Goal: Complete application form

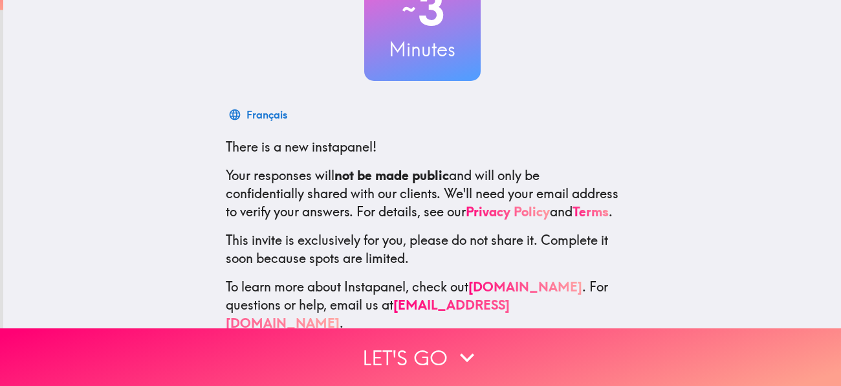
scroll to position [142, 0]
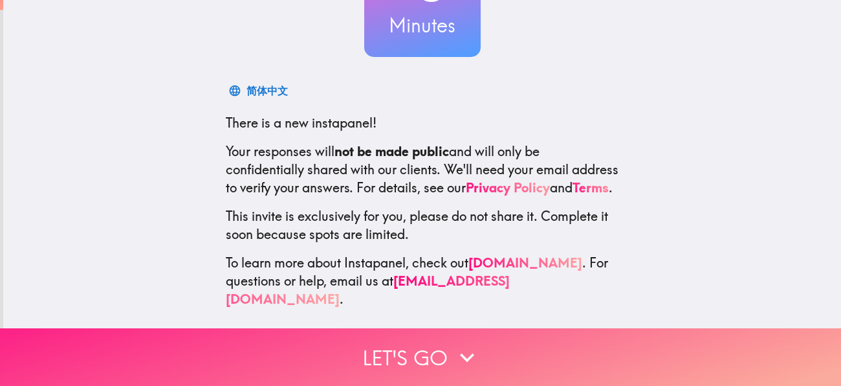
click at [424, 353] on button "Let's go" at bounding box center [420, 357] width 841 height 58
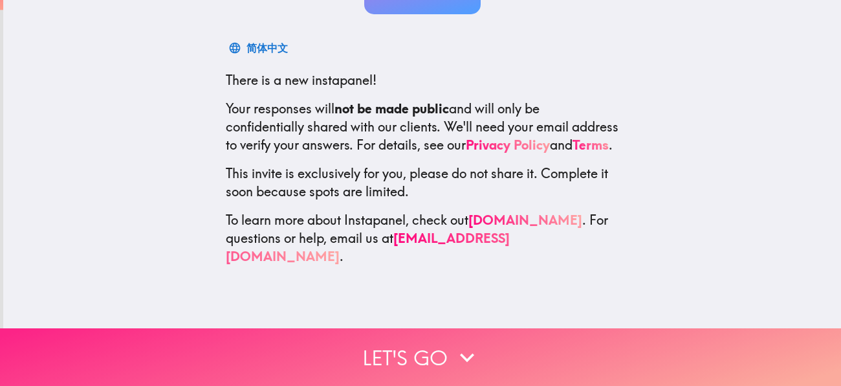
scroll to position [0, 0]
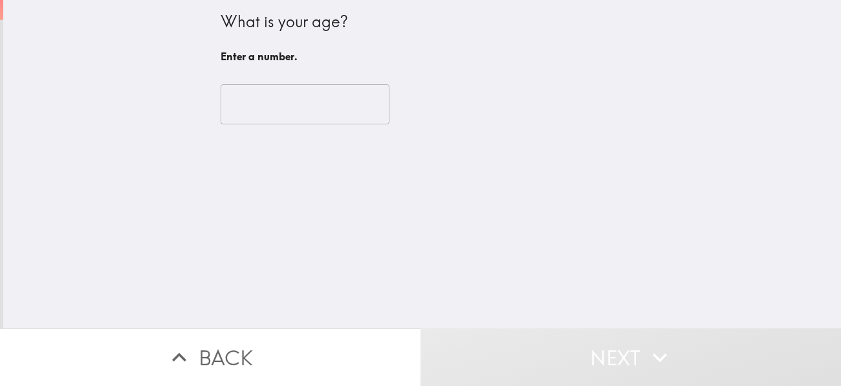
click at [322, 94] on input "number" at bounding box center [305, 104] width 169 height 40
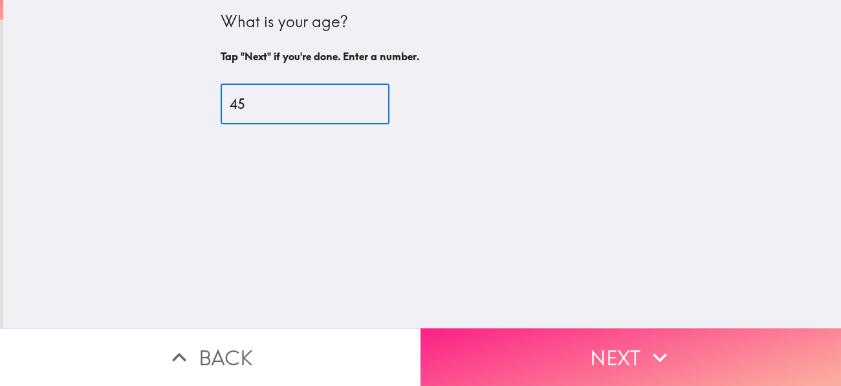
type input "45"
click at [580, 346] on button "Next" at bounding box center [631, 357] width 421 height 58
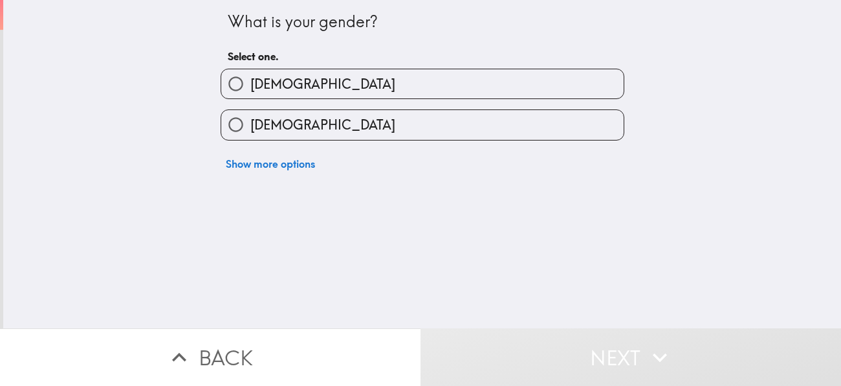
click at [347, 118] on label "[DEMOGRAPHIC_DATA]" at bounding box center [422, 124] width 403 height 29
click at [250, 118] on input "[DEMOGRAPHIC_DATA]" at bounding box center [235, 124] width 29 height 29
radio input "true"
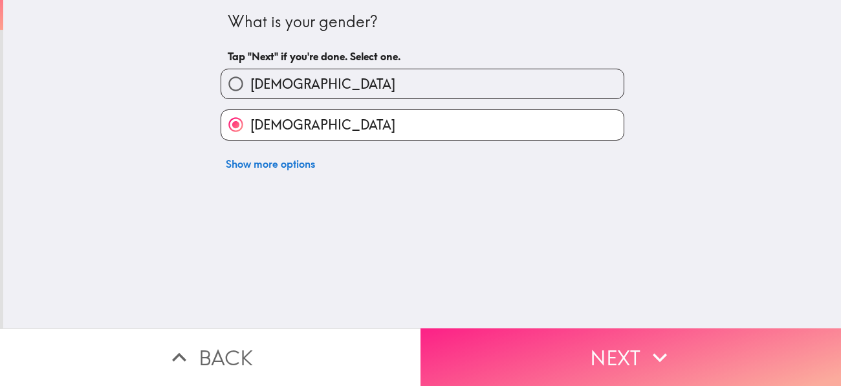
click at [498, 346] on button "Next" at bounding box center [631, 357] width 421 height 58
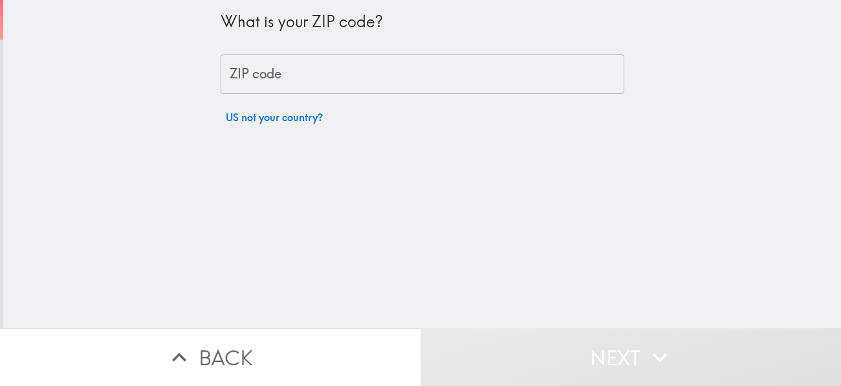
click at [344, 83] on input "ZIP code" at bounding box center [423, 74] width 404 height 40
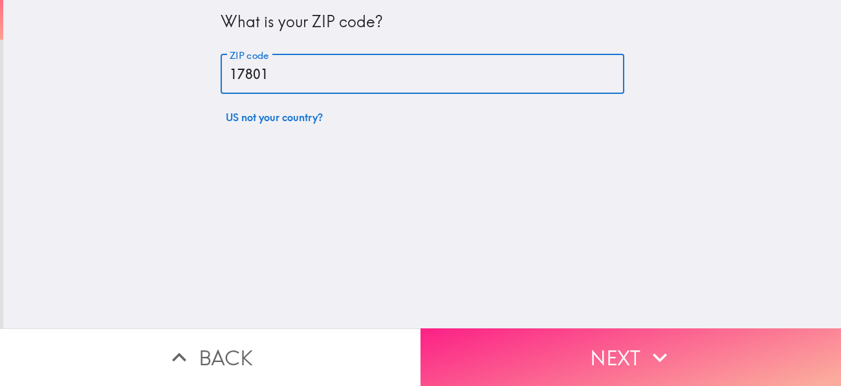
type input "17801"
click at [571, 359] on button "Next" at bounding box center [631, 357] width 421 height 58
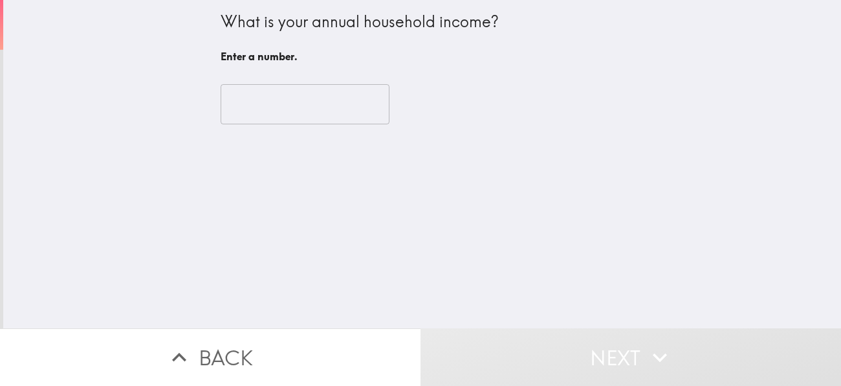
click at [316, 100] on input "number" at bounding box center [305, 104] width 169 height 40
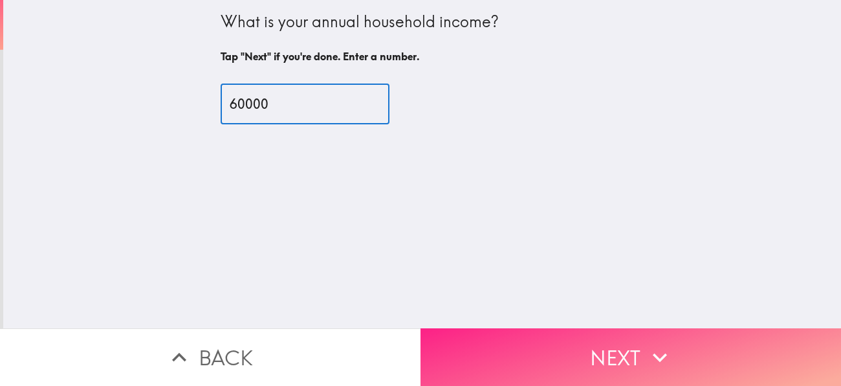
type input "60000"
click at [520, 342] on button "Next" at bounding box center [631, 357] width 421 height 58
